Goal: Find specific page/section: Find specific page/section

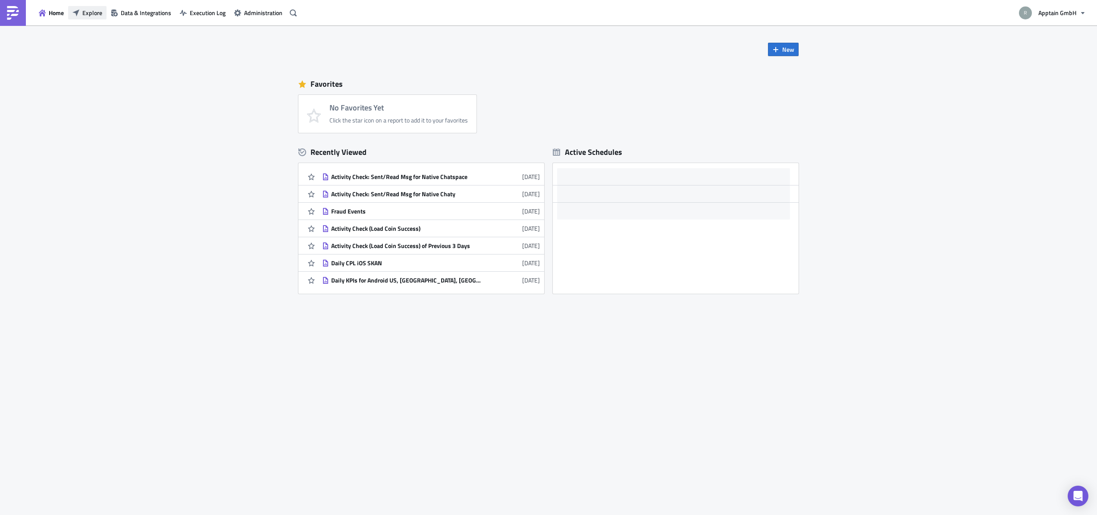
click at [92, 16] on span "Explore" at bounding box center [92, 12] width 20 height 9
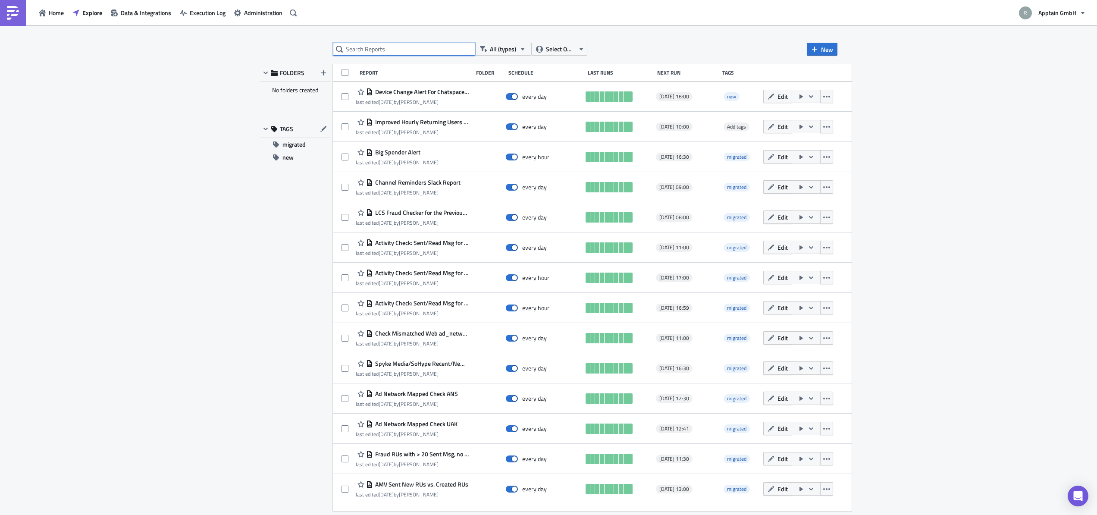
click at [391, 52] on input "text" at bounding box center [404, 49] width 142 height 13
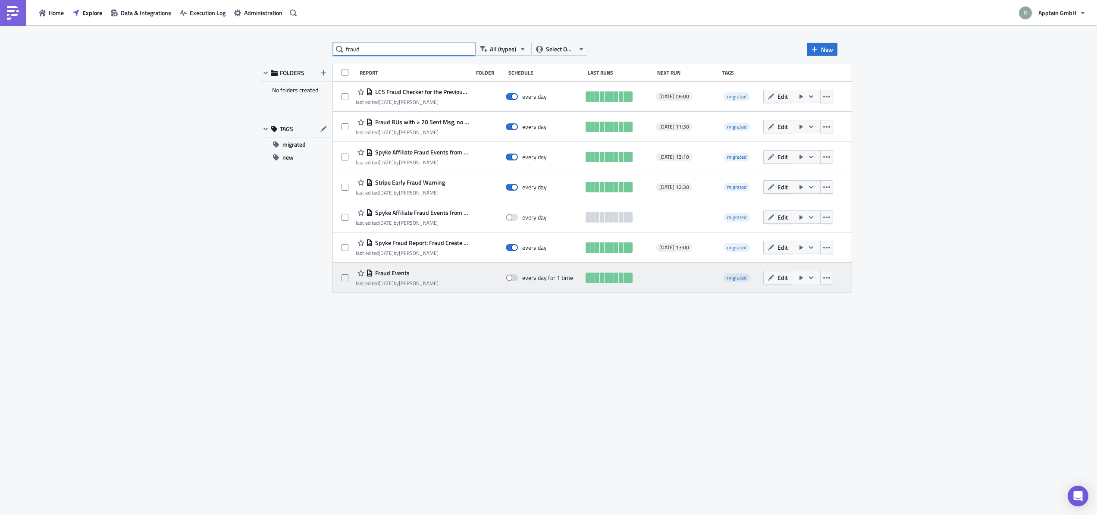
type input "fraud"
click at [394, 273] on span "Fraud Events" at bounding box center [391, 273] width 37 height 8
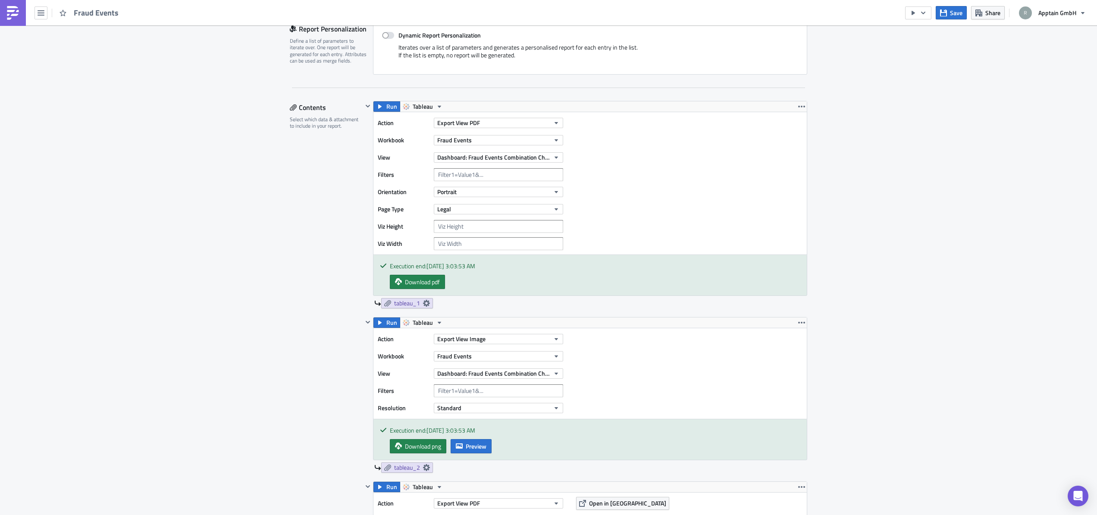
scroll to position [206, 0]
